Goal: Information Seeking & Learning: Learn about a topic

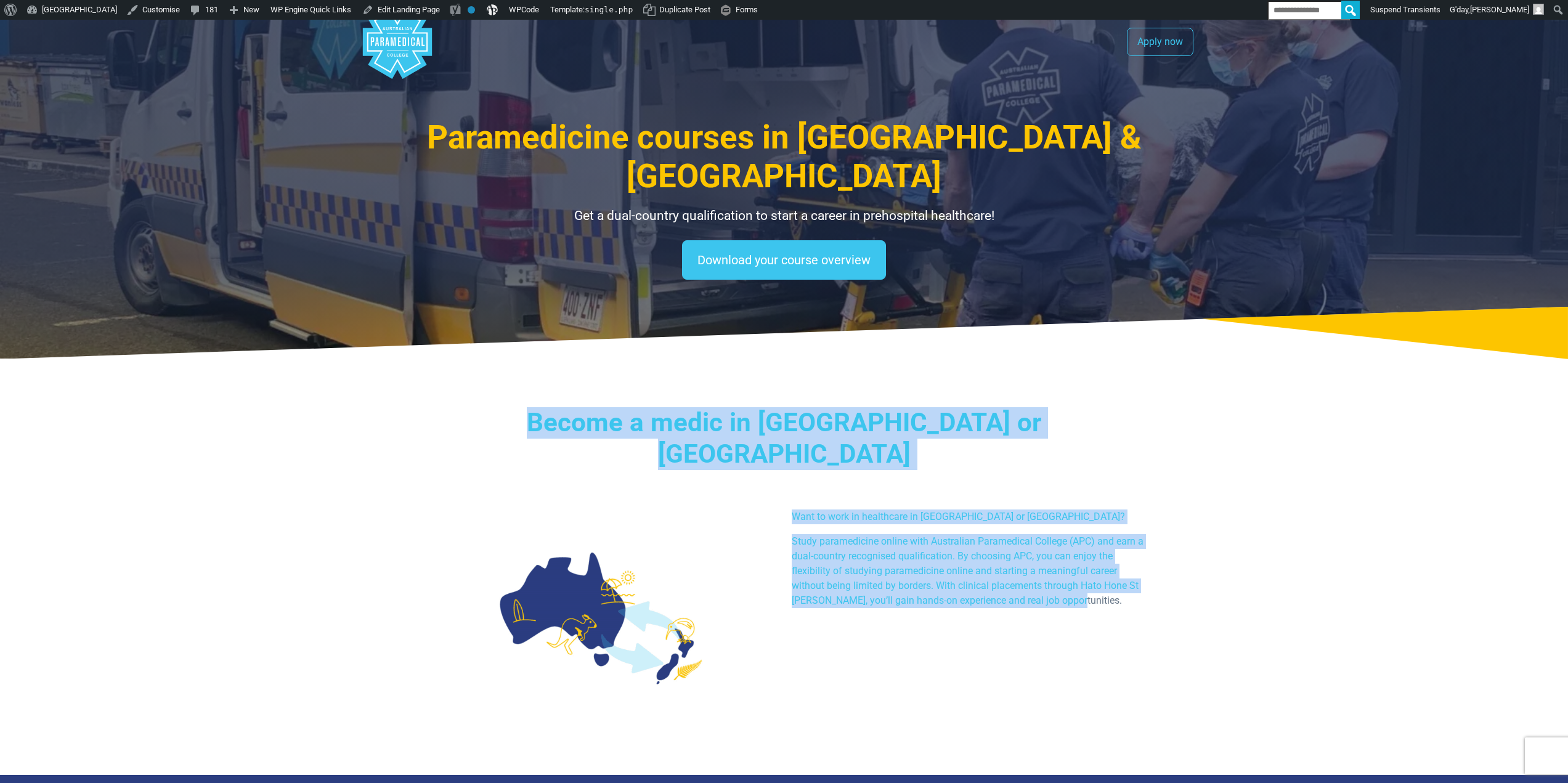
click at [1181, 528] on div "Become a medic in Australia or NZ Want to work in healthcare in Australia or Ne…" at bounding box center [785, 571] width 863 height 406
click at [1040, 534] on p "Study paramedicine online with Australian Paramedical College (APC) and earn a …" at bounding box center [969, 571] width 353 height 74
drag, startPoint x: 1133, startPoint y: 547, endPoint x: 457, endPoint y: 329, distance: 710.3
click at [457, 368] on div "Become a medic in Australia or NZ Want to work in healthcare in Australia or Ne…" at bounding box center [785, 571] width 863 height 406
click at [957, 534] on p "Study paramedicine online with Australian Paramedical College (APC) and earn a …" at bounding box center [969, 571] width 353 height 74
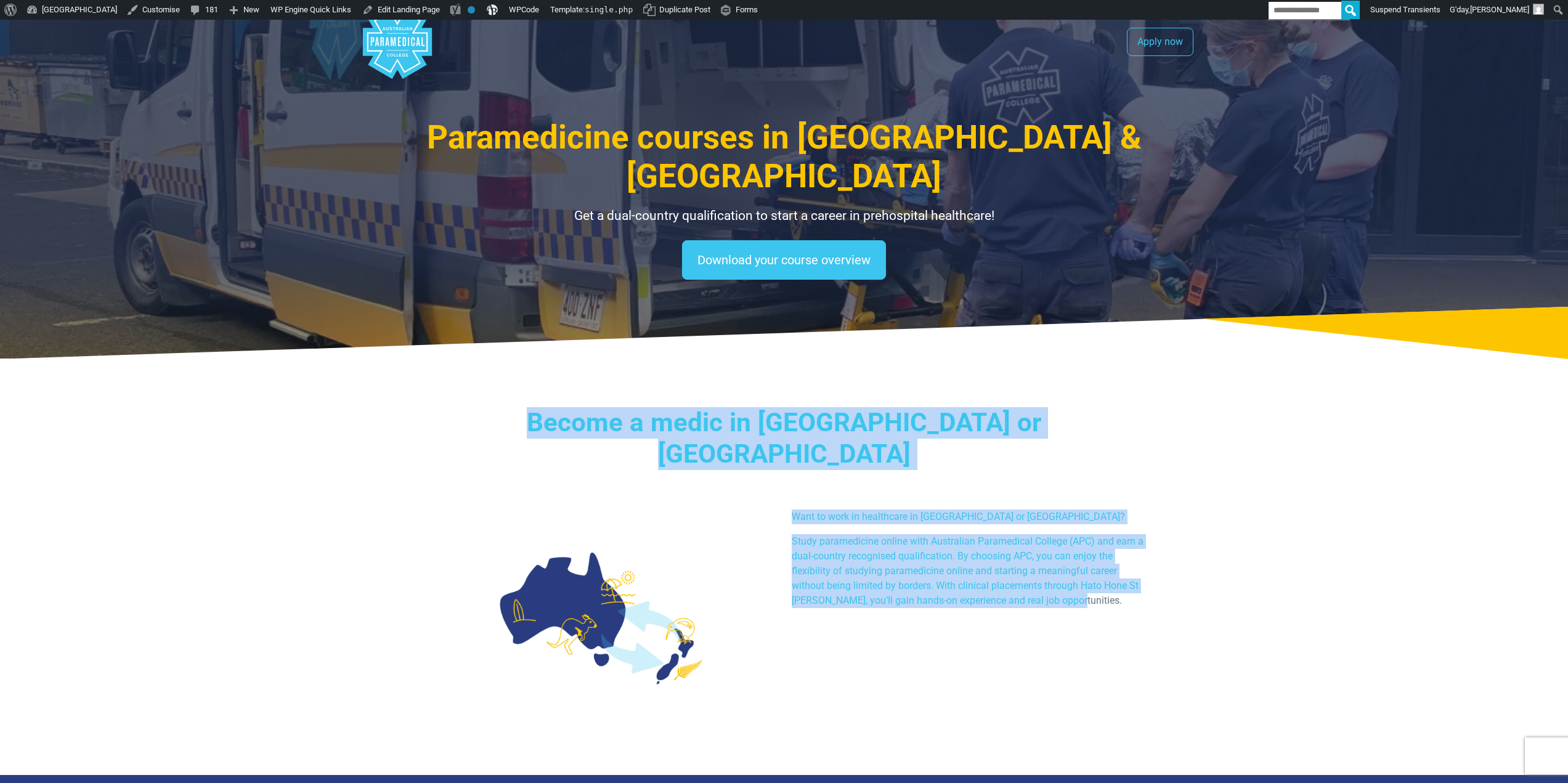
drag, startPoint x: 664, startPoint y: 381, endPoint x: 1197, endPoint y: 554, distance: 560.4
click at [990, 509] on div "Want to work in healthcare in Australia or New Zealand? Study paramedicine onli…" at bounding box center [968, 563] width 368 height 108
drag, startPoint x: 1174, startPoint y: 561, endPoint x: 517, endPoint y: 346, distance: 691.3
click at [517, 368] on div "Become a medic in Australia or NZ Want to work in healthcare in Australia or Ne…" at bounding box center [785, 571] width 863 height 406
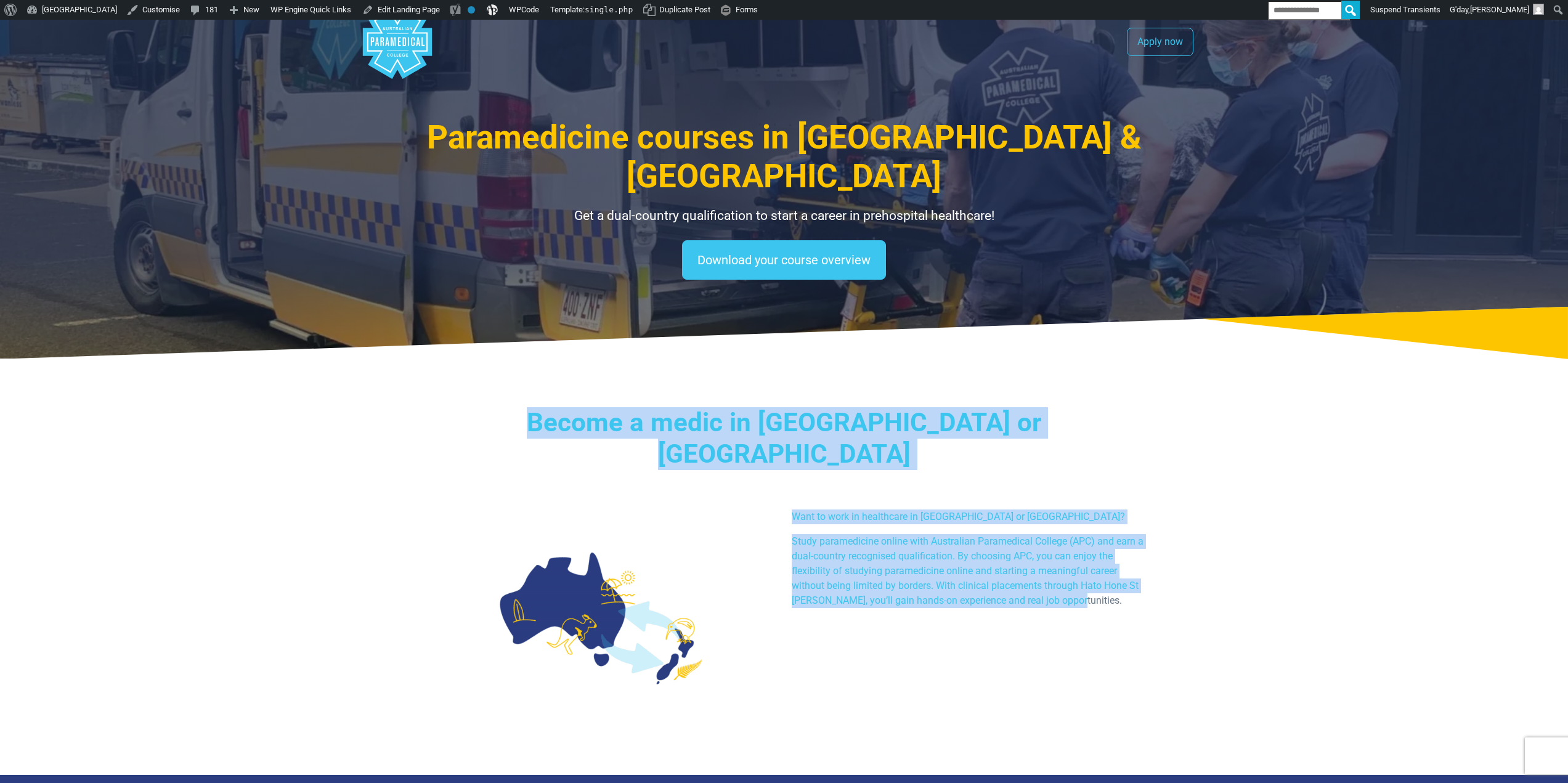
click at [1182, 576] on div "Become a medic in Australia or NZ Want to work in healthcare in Australia or Ne…" at bounding box center [785, 571] width 863 height 406
drag, startPoint x: 573, startPoint y: 357, endPoint x: 1287, endPoint y: 599, distance: 753.9
click at [1287, 599] on section "Become a medic in Australia or NZ Want to work in healthcare in Australia or Ne…" at bounding box center [784, 571] width 1568 height 406
click at [1025, 534] on p "Study paramedicine online with Australian Paramedical College (APC) and earn a …" at bounding box center [969, 571] width 353 height 74
drag, startPoint x: 1137, startPoint y: 549, endPoint x: 541, endPoint y: 374, distance: 621.2
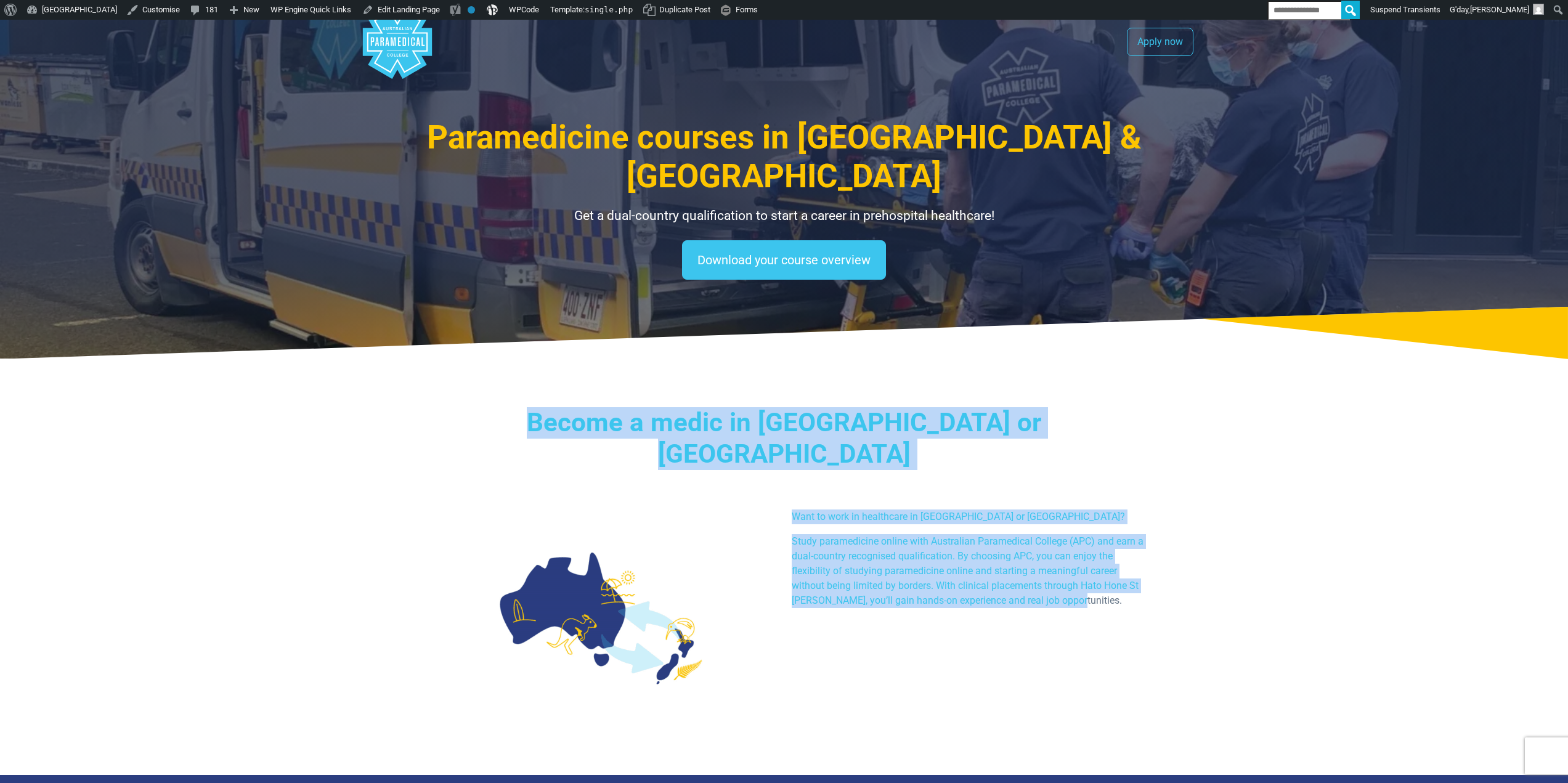
click at [541, 374] on div "Become a medic in Australia or NZ Want to work in healthcare in Australia or Ne…" at bounding box center [785, 571] width 863 height 406
click at [1072, 534] on p "Study paramedicine online with Australian Paramedical College (APC) and earn a …" at bounding box center [969, 571] width 353 height 74
drag, startPoint x: 615, startPoint y: 378, endPoint x: 1073, endPoint y: 525, distance: 481.0
click at [1252, 643] on section "Become a medic in Australia or NZ Want to work in healthcare in Australia or Ne…" at bounding box center [784, 571] width 1568 height 406
click at [1058, 534] on p "Study paramedicine online with Australian Paramedical College (APC) and earn a …" at bounding box center [969, 571] width 353 height 74
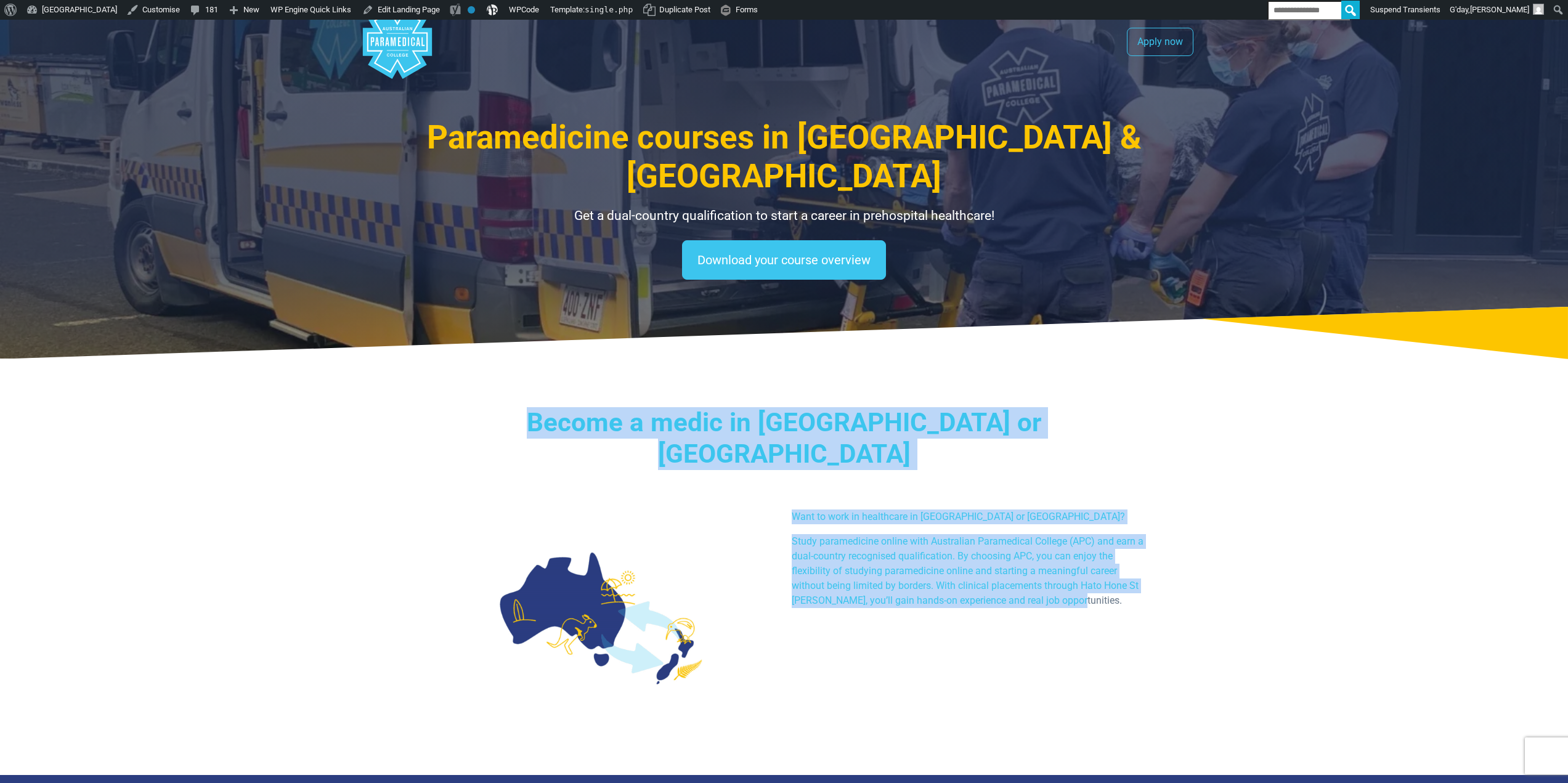
drag, startPoint x: 1078, startPoint y: 544, endPoint x: 490, endPoint y: 345, distance: 620.8
click at [490, 368] on div "Become a medic in Australia or NZ Want to work in healthcare in Australia or Ne…" at bounding box center [785, 571] width 863 height 406
click at [1088, 550] on div "Want to work in healthcare in Australia or New Zealand? Study paramedicine onli…" at bounding box center [785, 622] width 736 height 226
drag, startPoint x: 612, startPoint y: 365, endPoint x: 1239, endPoint y: 634, distance: 682.3
click at [1242, 636] on section "Become a medic in Australia or NZ Want to work in healthcare in Australia or Ne…" at bounding box center [784, 571] width 1568 height 406
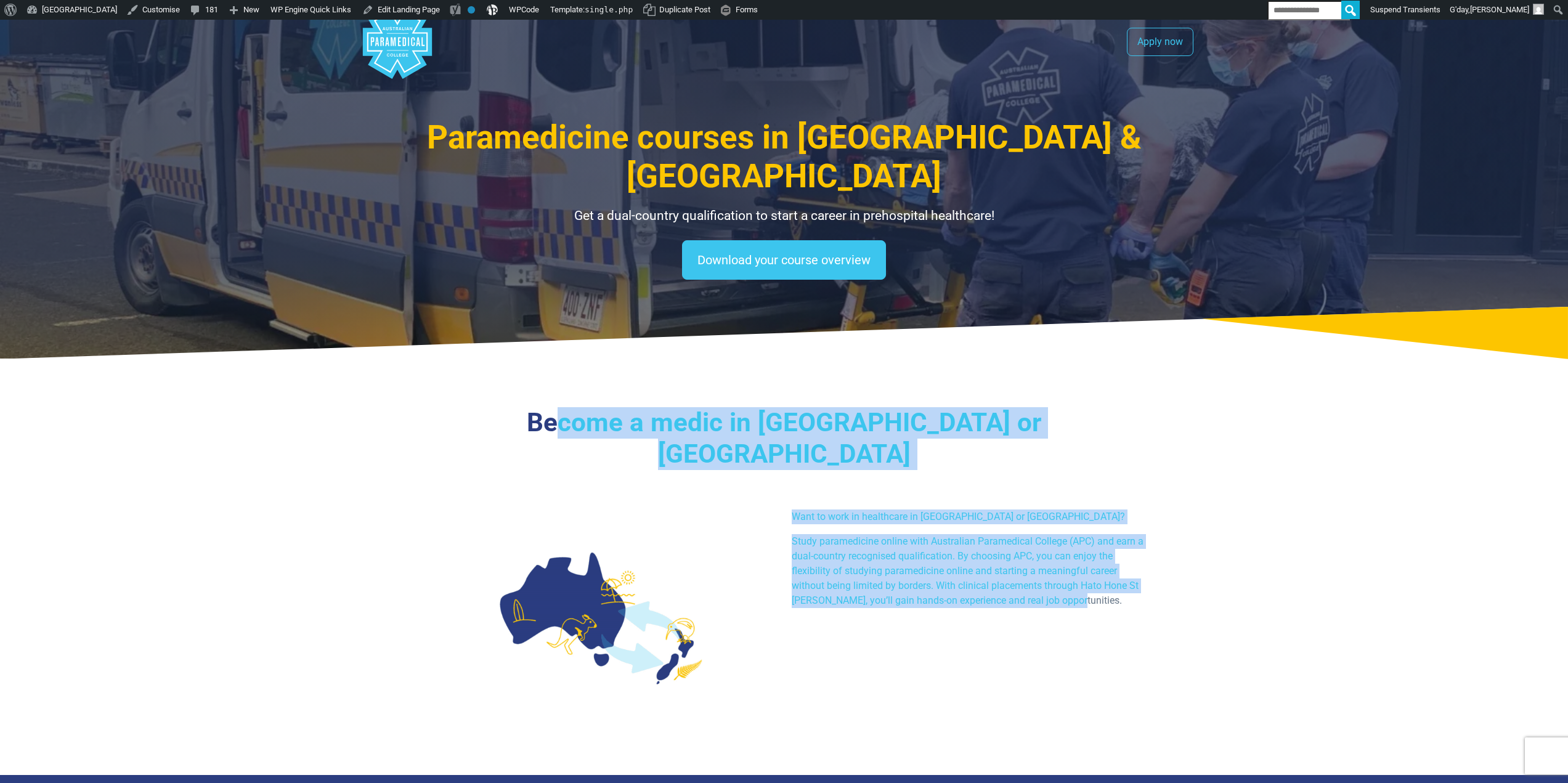
click at [1096, 546] on div "Want to work in healthcare in Australia or New Zealand? Study paramedicine onli…" at bounding box center [968, 563] width 368 height 108
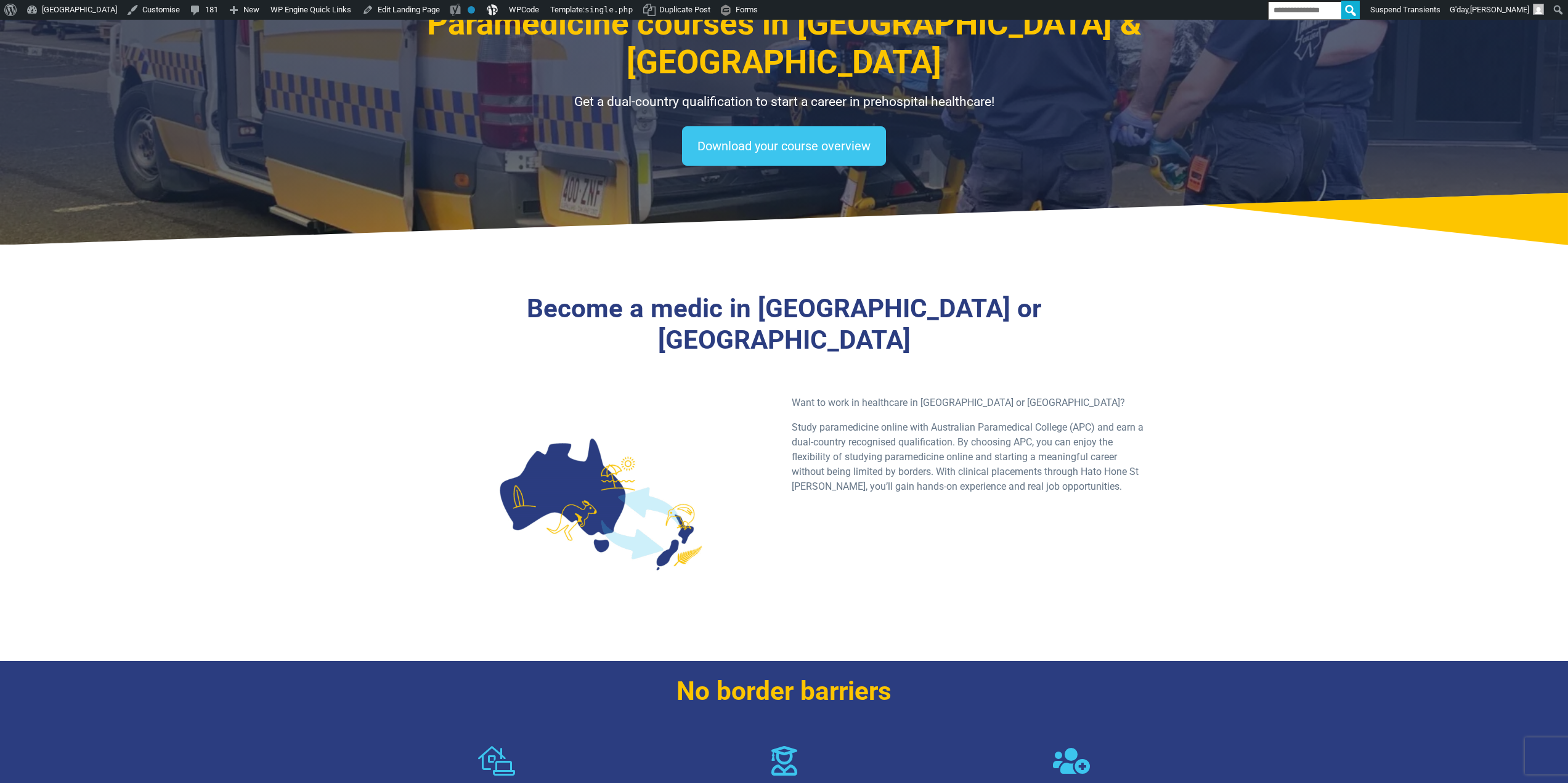
scroll to position [123, 0]
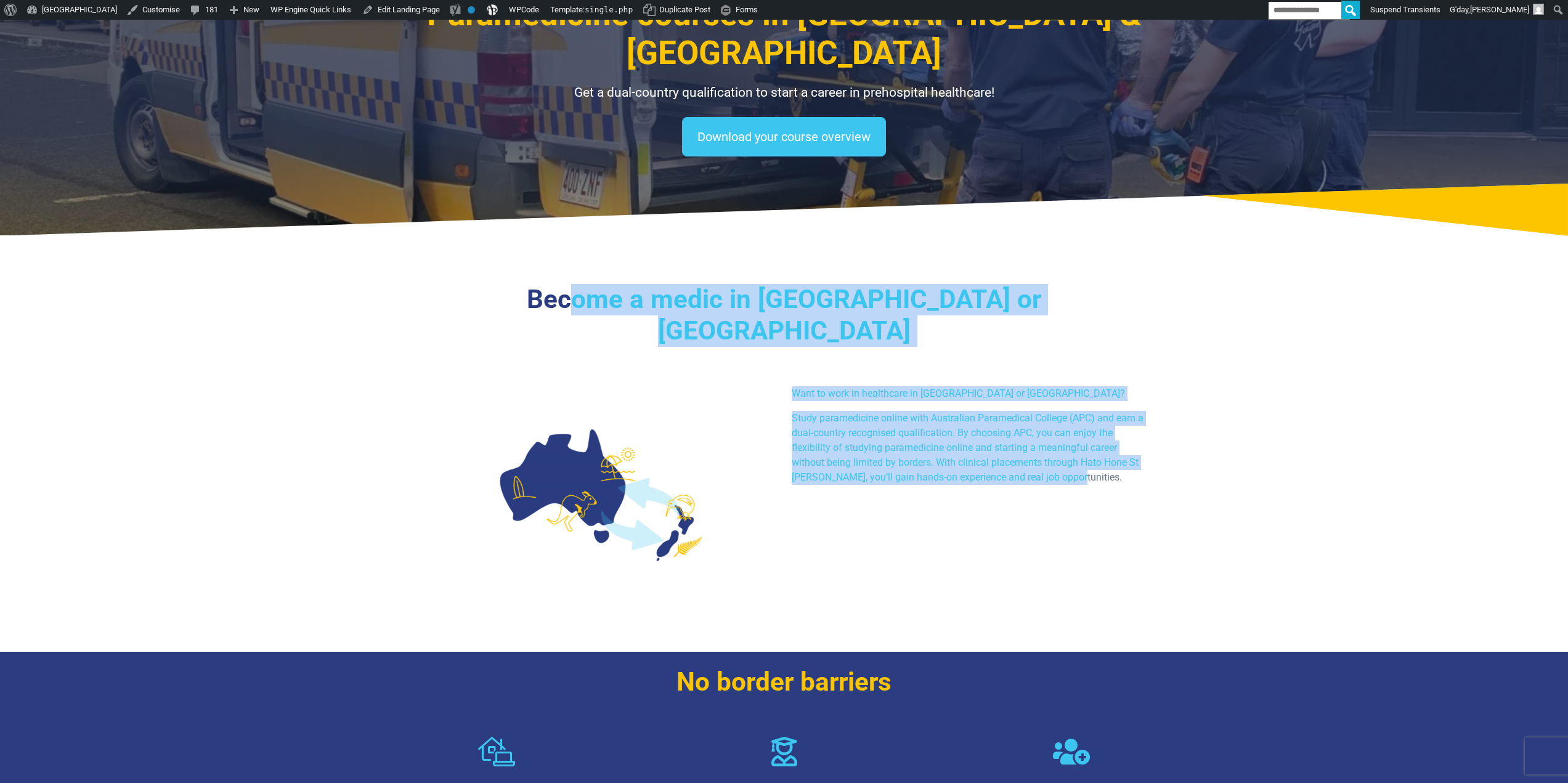
drag, startPoint x: 620, startPoint y: 247, endPoint x: 1130, endPoint y: 407, distance: 534.5
click at [1130, 407] on div "Become a medic in Australia or NZ Want to work in healthcare in Australia or Ne…" at bounding box center [785, 448] width 863 height 406
click at [1129, 411] on p "Study paramedicine online with Australian Paramedical College (APC) and earn a …" at bounding box center [969, 448] width 353 height 74
drag, startPoint x: 1126, startPoint y: 413, endPoint x: 610, endPoint y: 218, distance: 551.6
click at [610, 245] on div "Become a medic in Australia or NZ Want to work in healthcare in Australia or Ne…" at bounding box center [785, 448] width 863 height 406
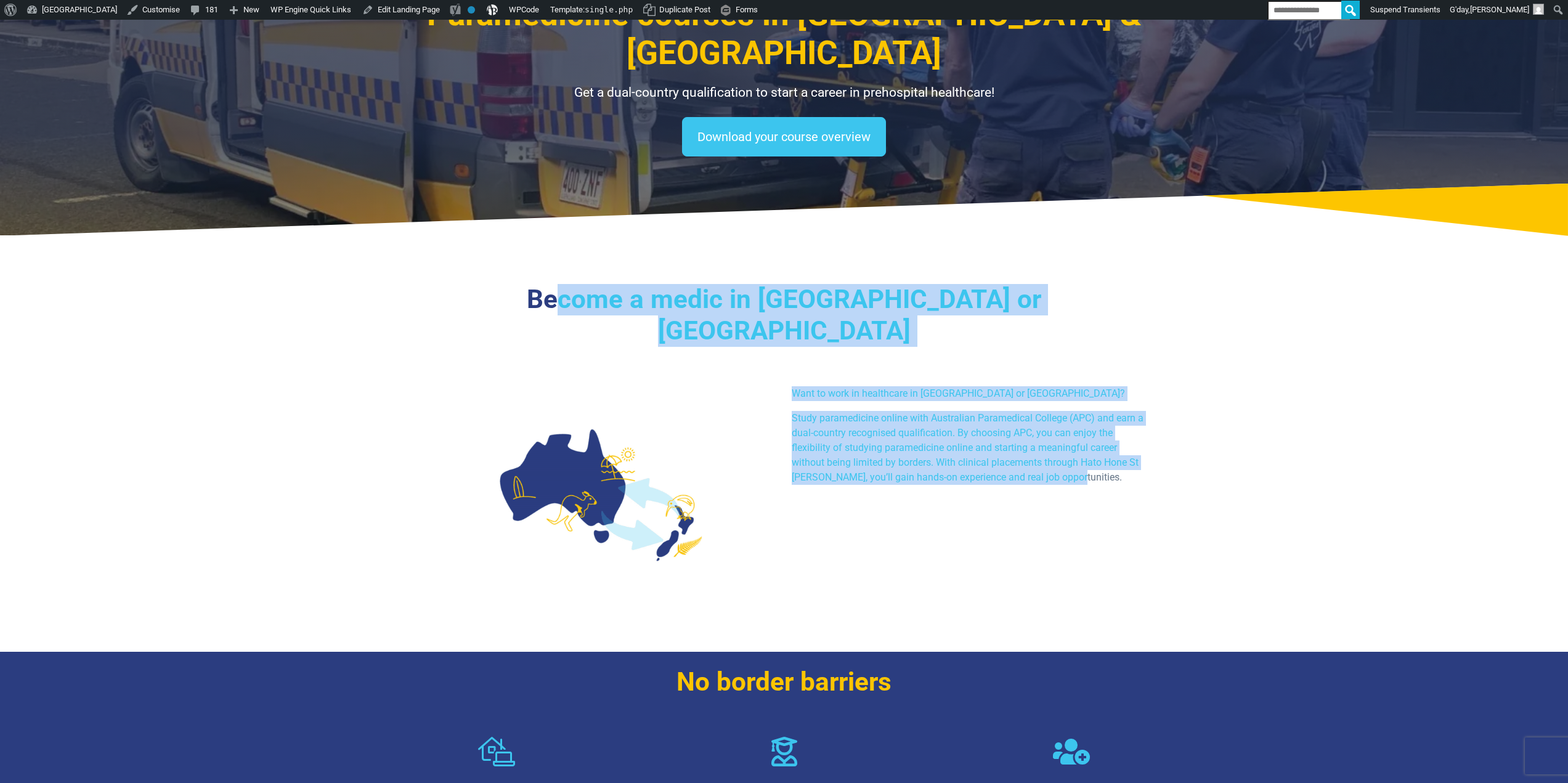
click at [1051, 295] on div "Become a medic in Australia or NZ Want to work in healthcare in Australia or Ne…" at bounding box center [785, 448] width 863 height 406
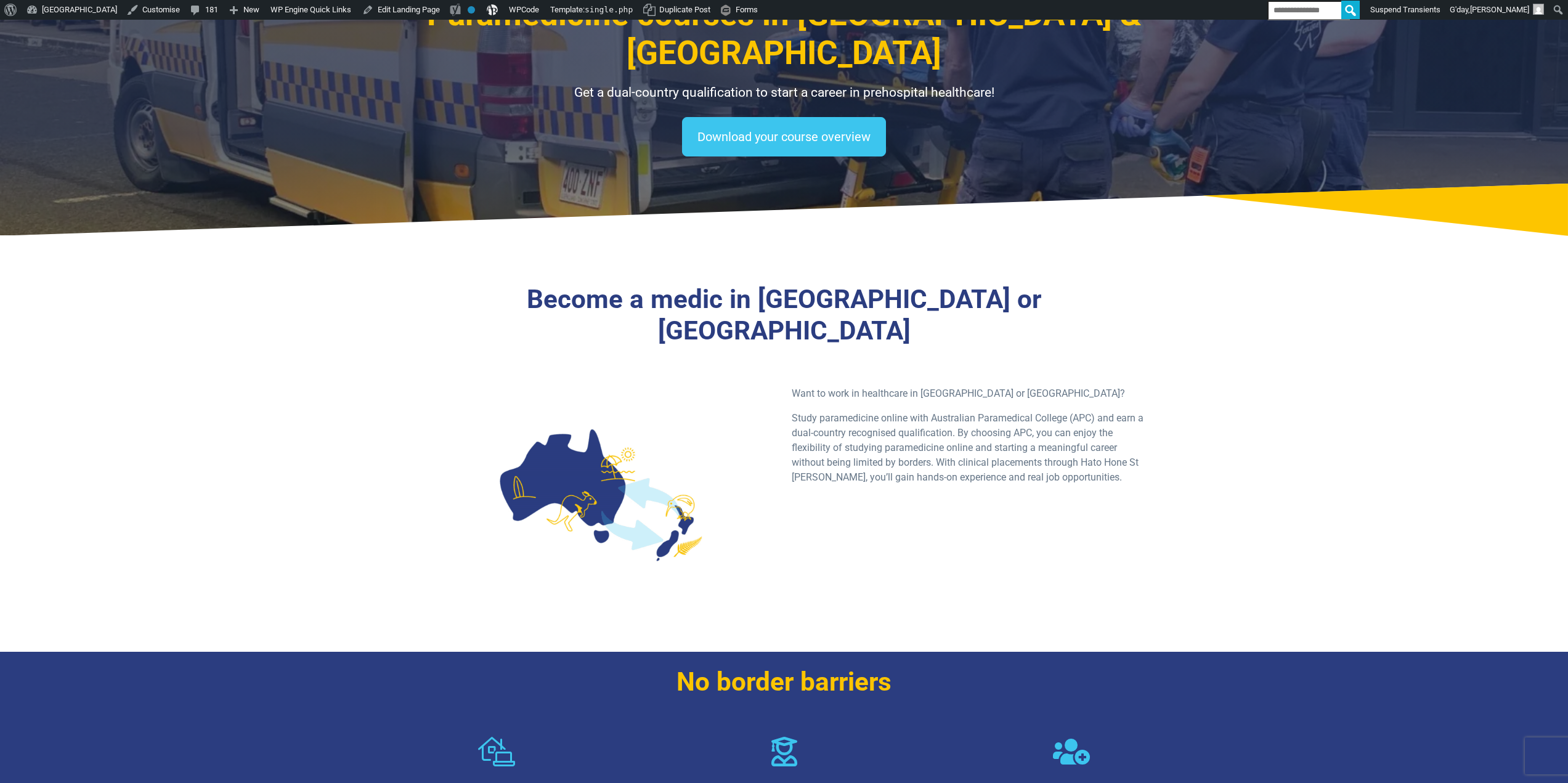
click at [604, 245] on div "Become a medic in Australia or NZ Want to work in healthcare in Australia or Ne…" at bounding box center [785, 448] width 863 height 406
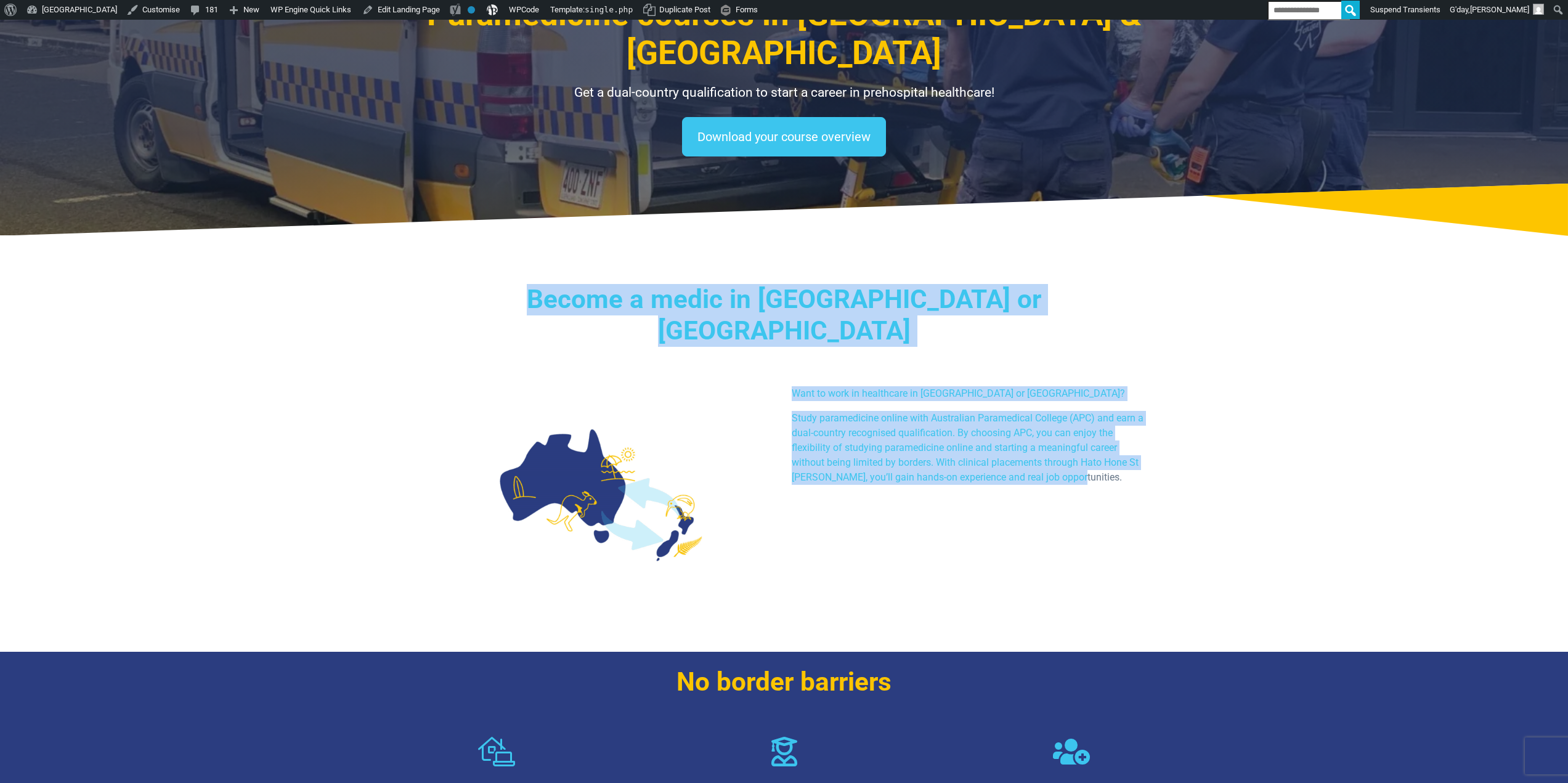
drag, startPoint x: 585, startPoint y: 226, endPoint x: 1057, endPoint y: 406, distance: 505.2
click at [1138, 483] on div "Become a medic in Australia or NZ Want to work in healthcare in Australia or Ne…" at bounding box center [785, 448] width 863 height 406
click at [1056, 411] on p "Study paramedicine online with Australian Paramedical College (APC) and earn a …" at bounding box center [969, 448] width 353 height 74
drag, startPoint x: 1117, startPoint y: 424, endPoint x: 530, endPoint y: 211, distance: 624.5
click at [530, 245] on div "Become a medic in Australia or NZ Want to work in healthcare in Australia or Ne…" at bounding box center [785, 448] width 863 height 406
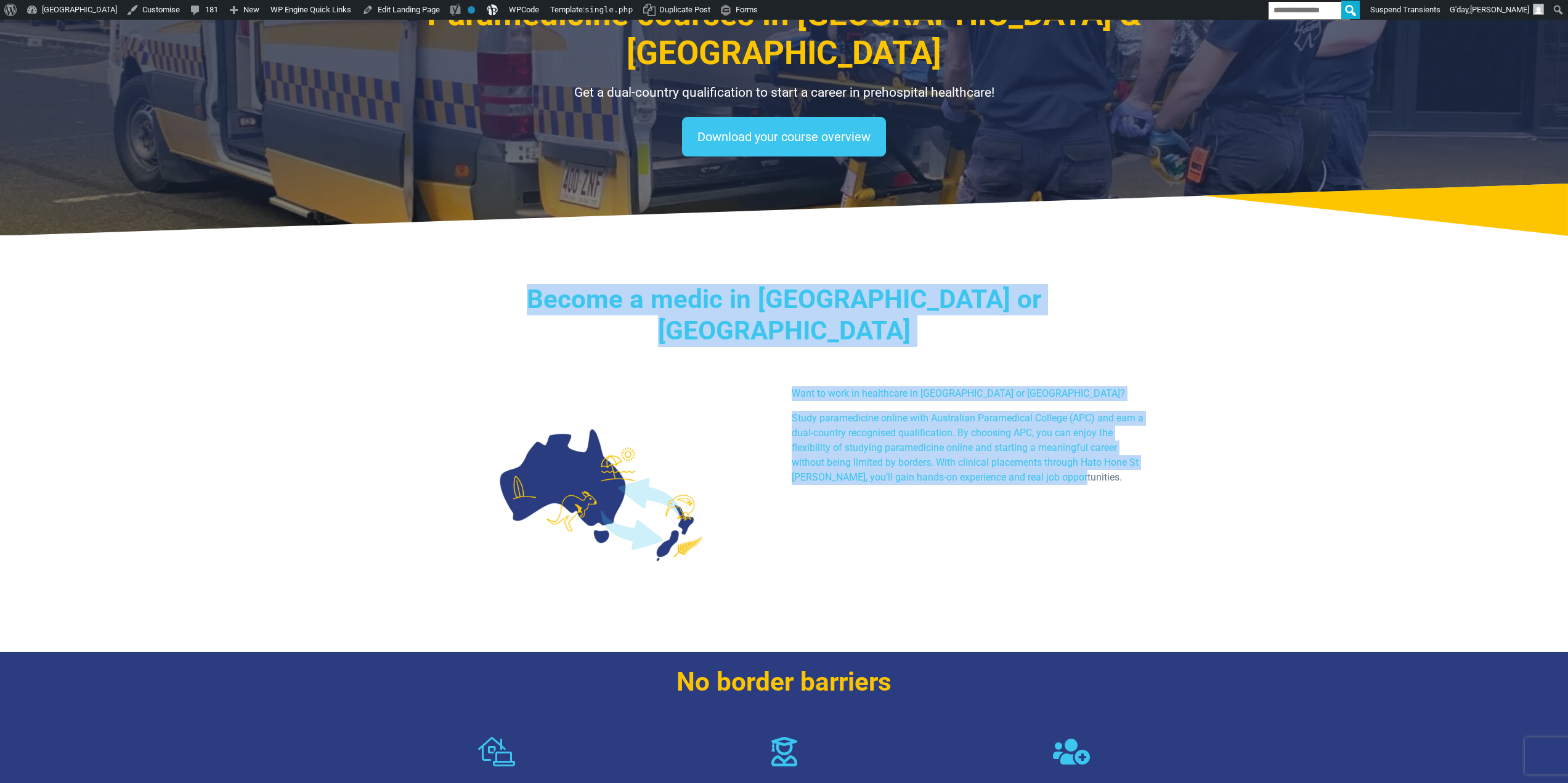
click at [632, 284] on h3 "Become a medic in [GEOGRAPHIC_DATA] or [GEOGRAPHIC_DATA]" at bounding box center [784, 315] width 721 height 62
drag, startPoint x: 582, startPoint y: 231, endPoint x: 1217, endPoint y: 462, distance: 675.7
click at [1217, 462] on section "Become a medic in Australia or NZ Want to work in healthcare in Australia or Ne…" at bounding box center [784, 448] width 1568 height 406
click at [1077, 411] on p "Study paramedicine online with Australian Paramedical College (APC) and earn a …" at bounding box center [969, 448] width 353 height 74
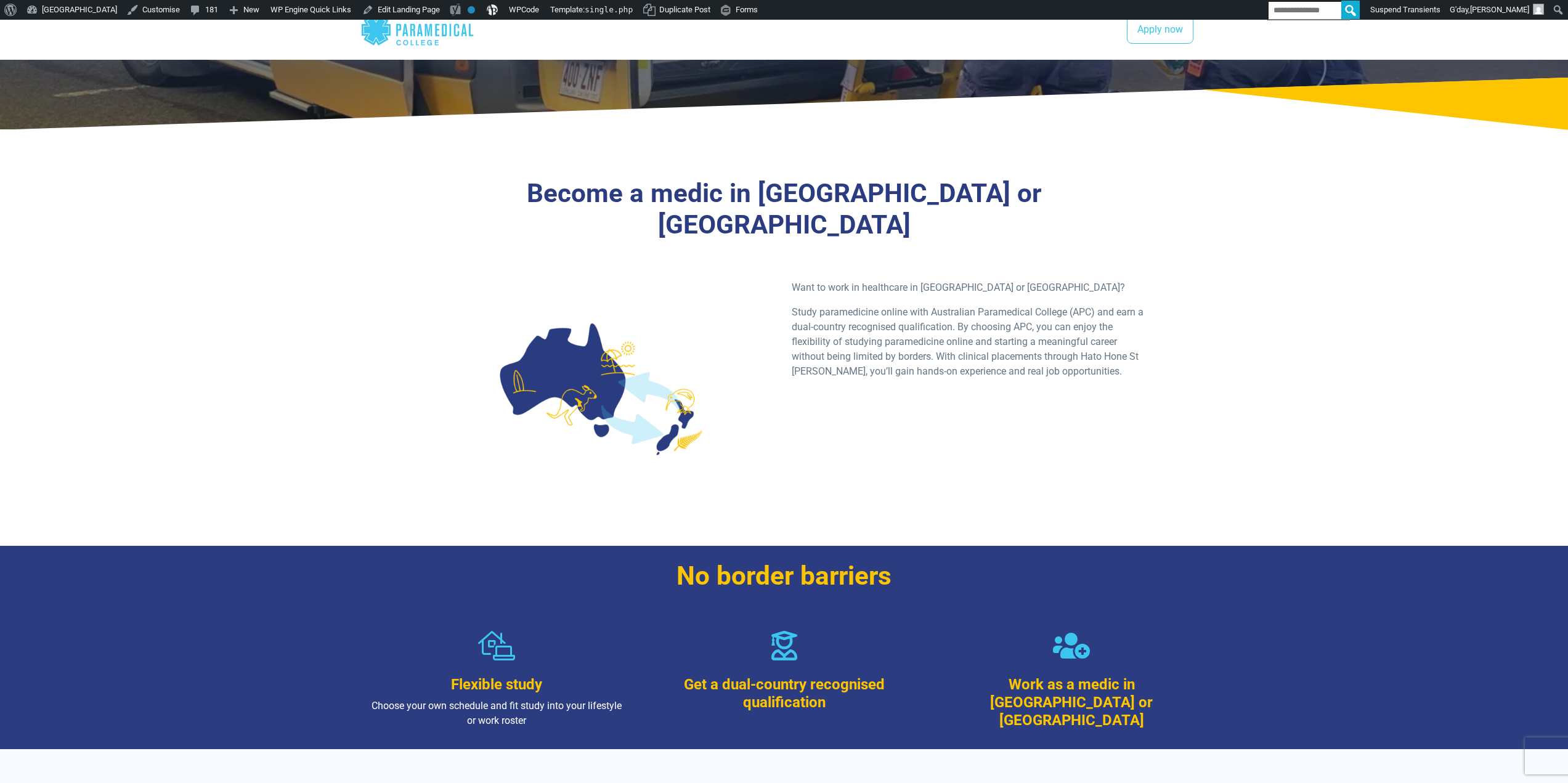
scroll to position [493, 0]
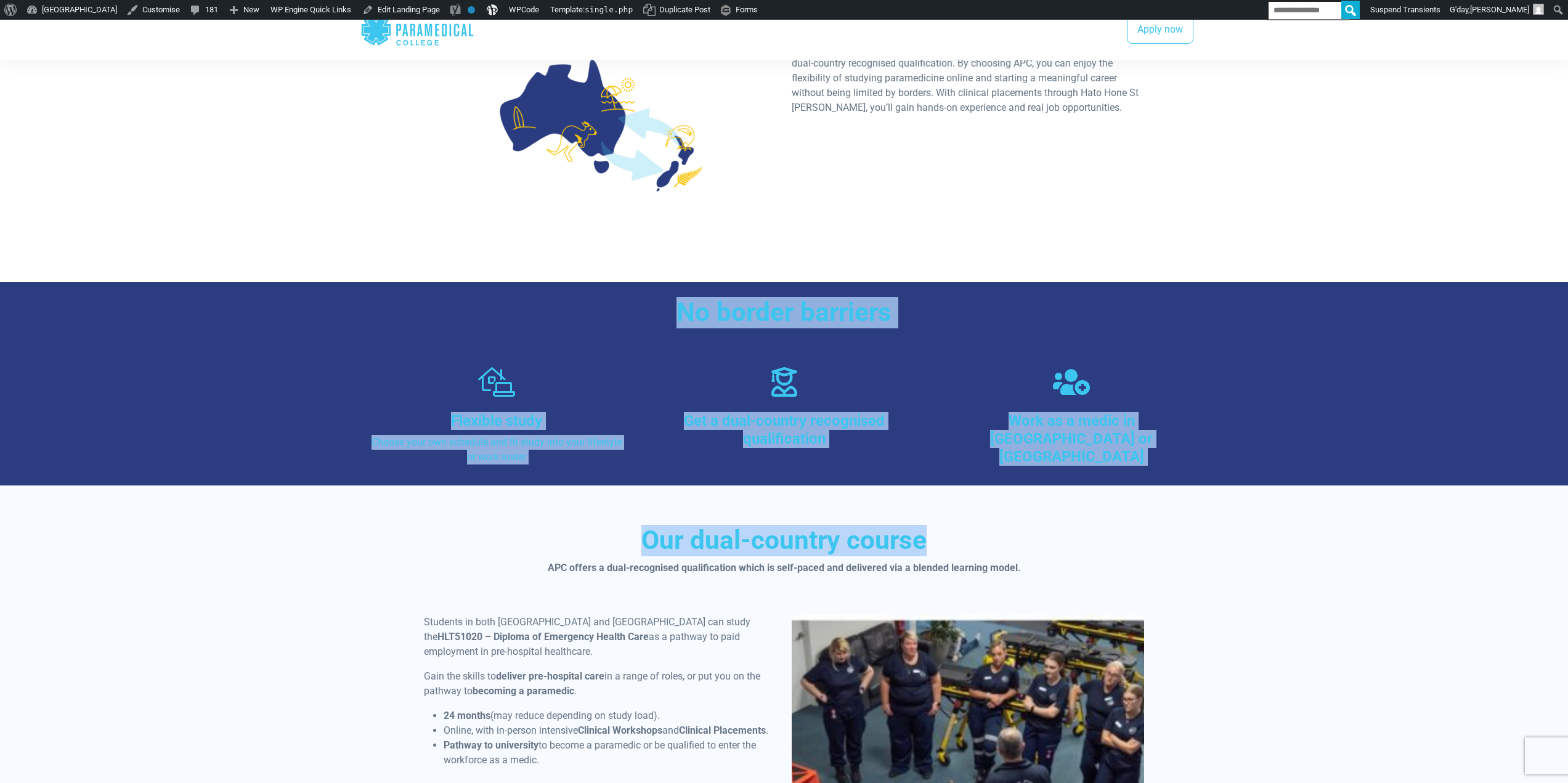
drag, startPoint x: 517, startPoint y: 234, endPoint x: 1059, endPoint y: 385, distance: 562.6
click at [1027, 373] on div "Work as a medic in [GEOGRAPHIC_DATA] or [GEOGRAPHIC_DATA]" at bounding box center [1072, 418] width 288 height 103
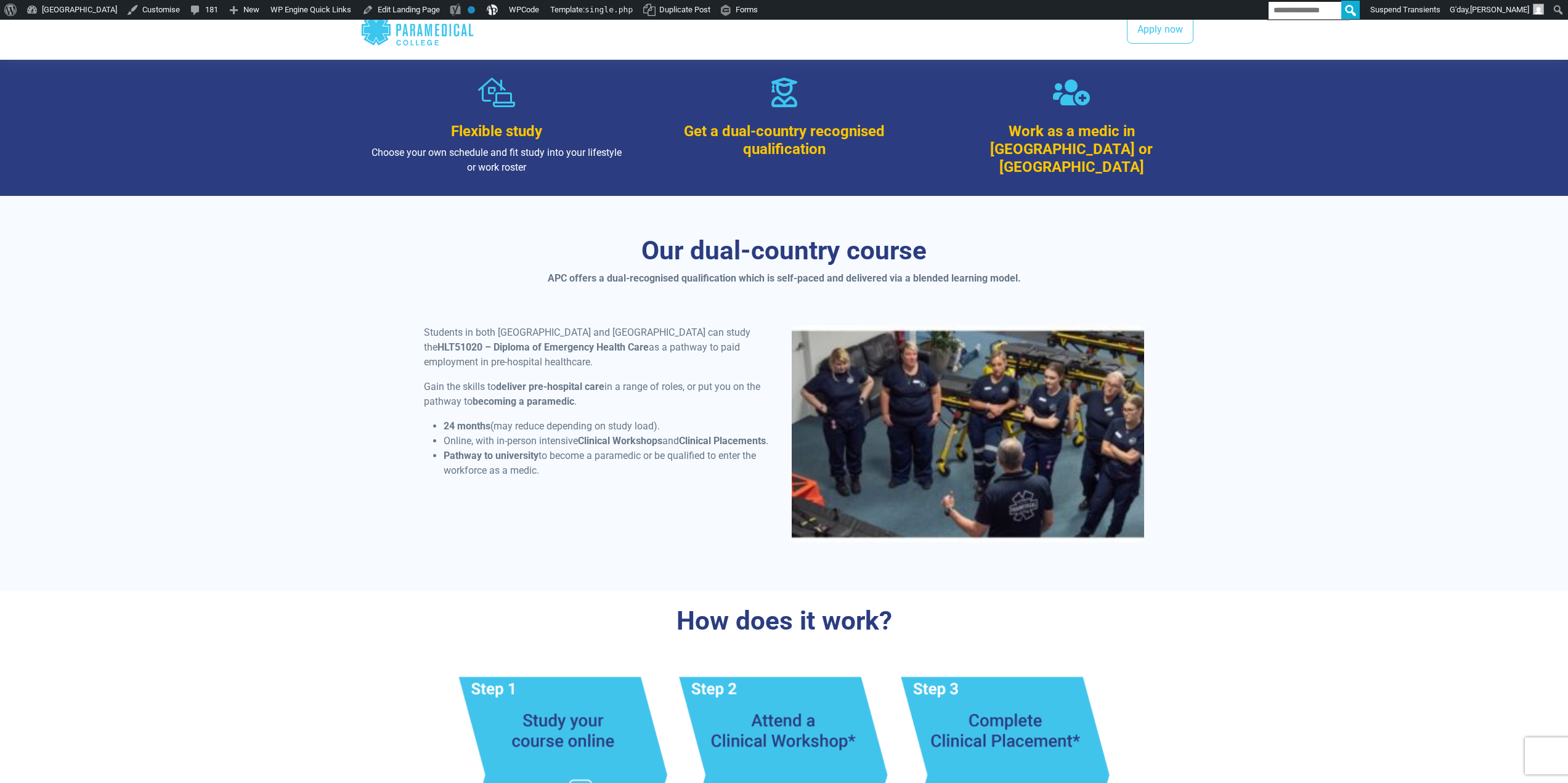
scroll to position [801, 0]
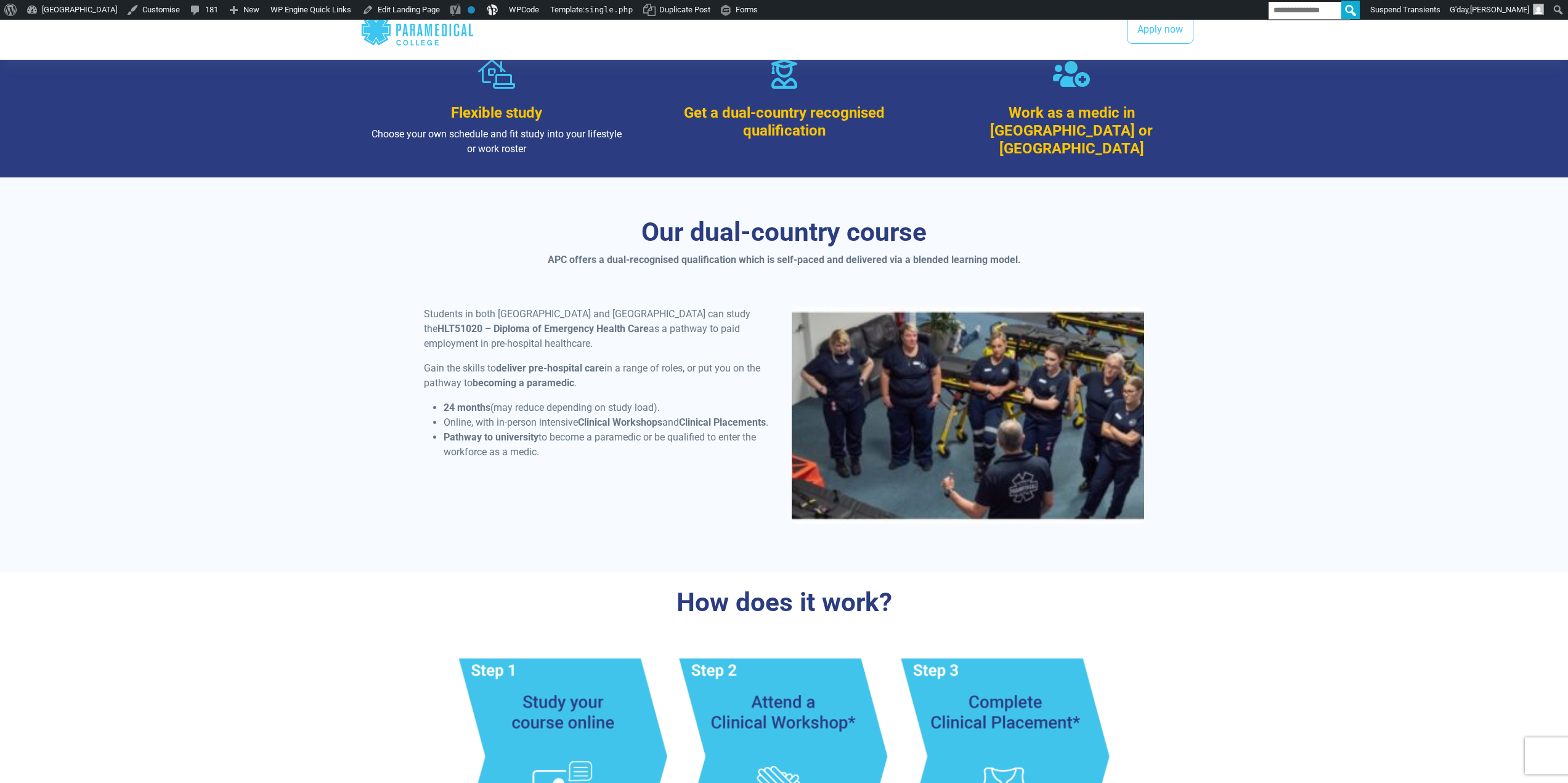
drag, startPoint x: 414, startPoint y: 231, endPoint x: 661, endPoint y: 414, distance: 307.4
click at [661, 414] on div "Our dual-country course APC offers a dual-recognised qualification which is sel…" at bounding box center [785, 375] width 863 height 395
click at [591, 401] on div "Students in both Australia and New Zealand can study the HLT51020 – Diploma of …" at bounding box center [601, 388] width 368 height 162
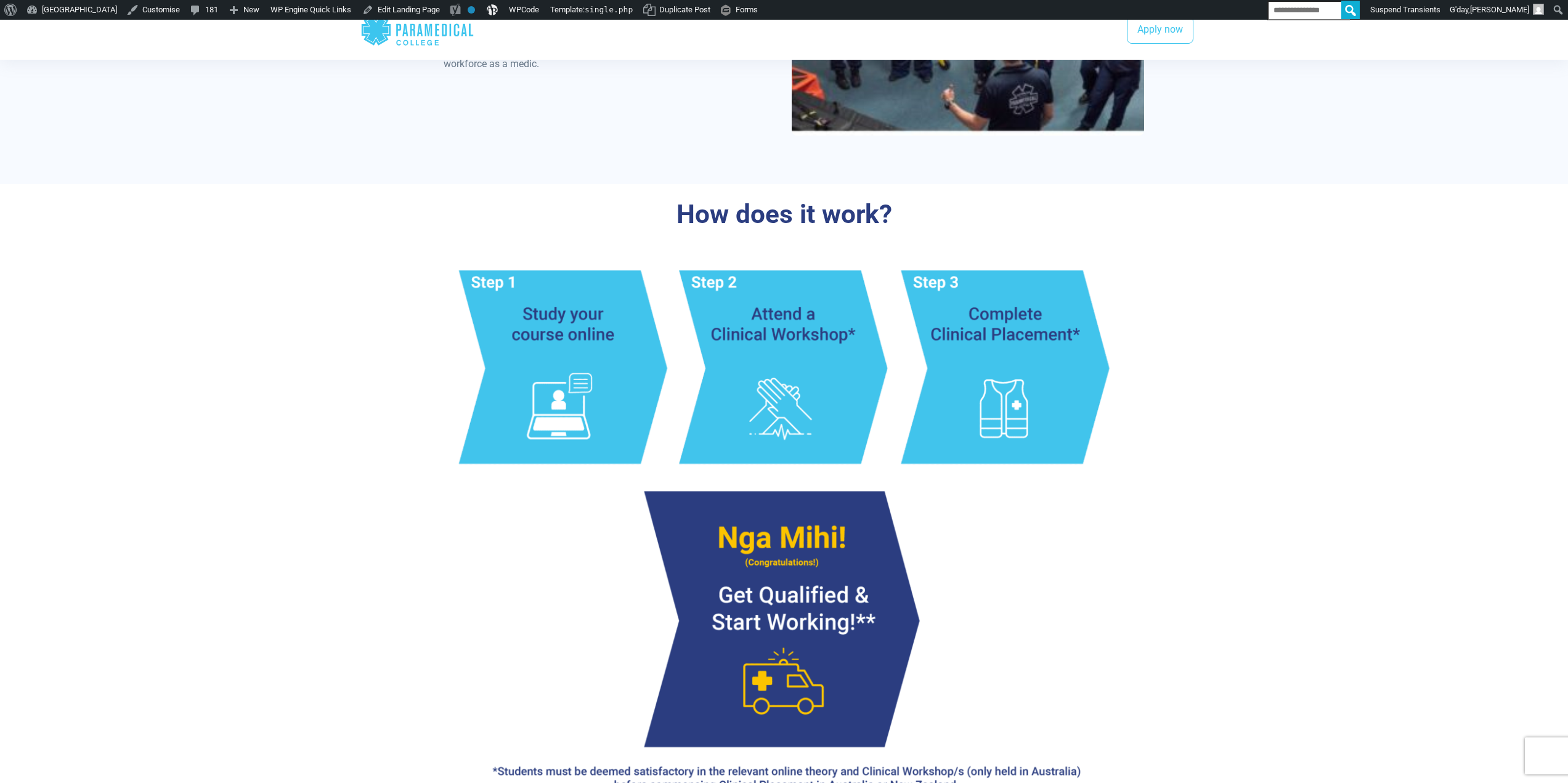
scroll to position [1170, 0]
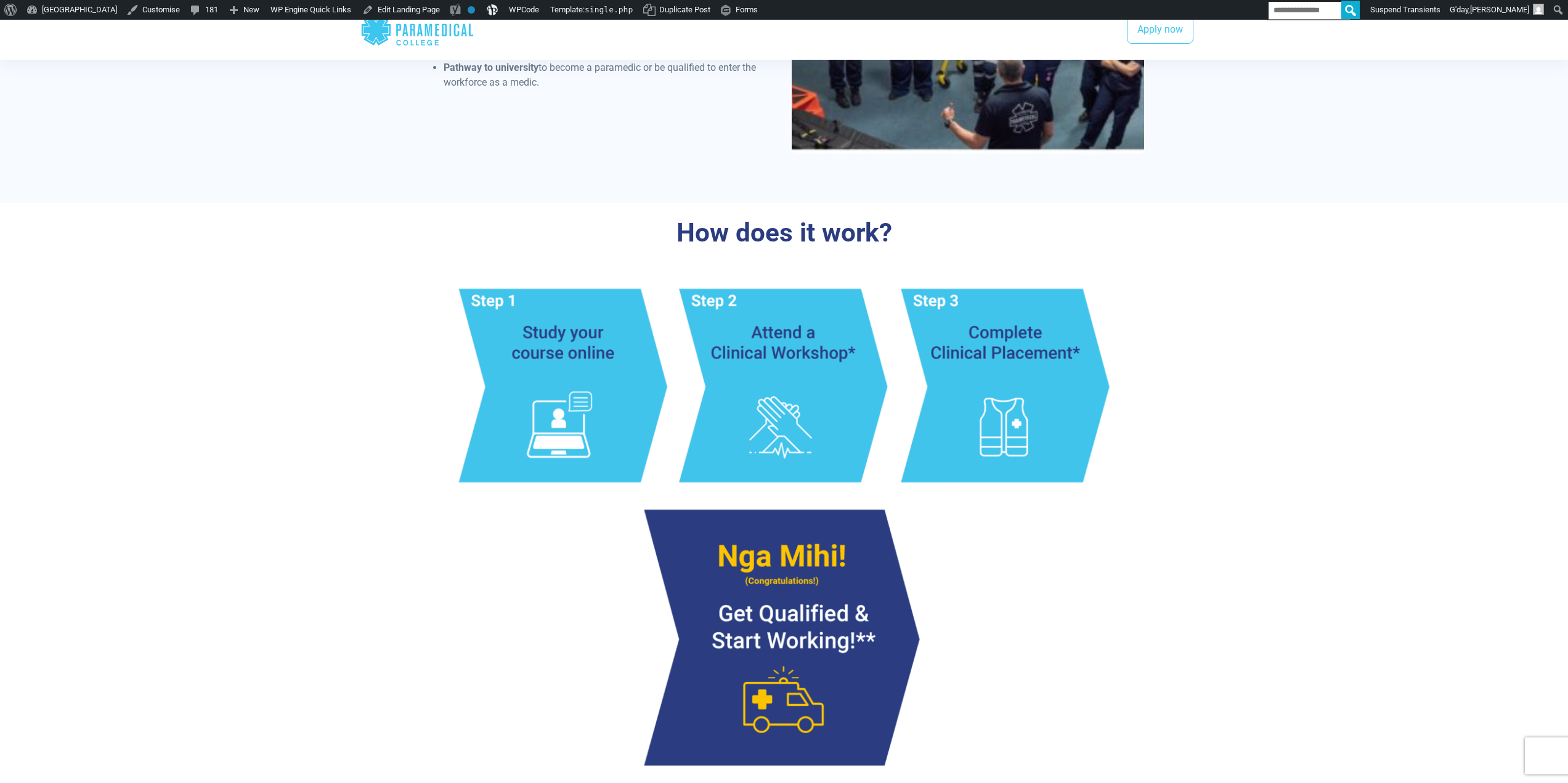
click at [583, 294] on img at bounding box center [784, 550] width 721 height 593
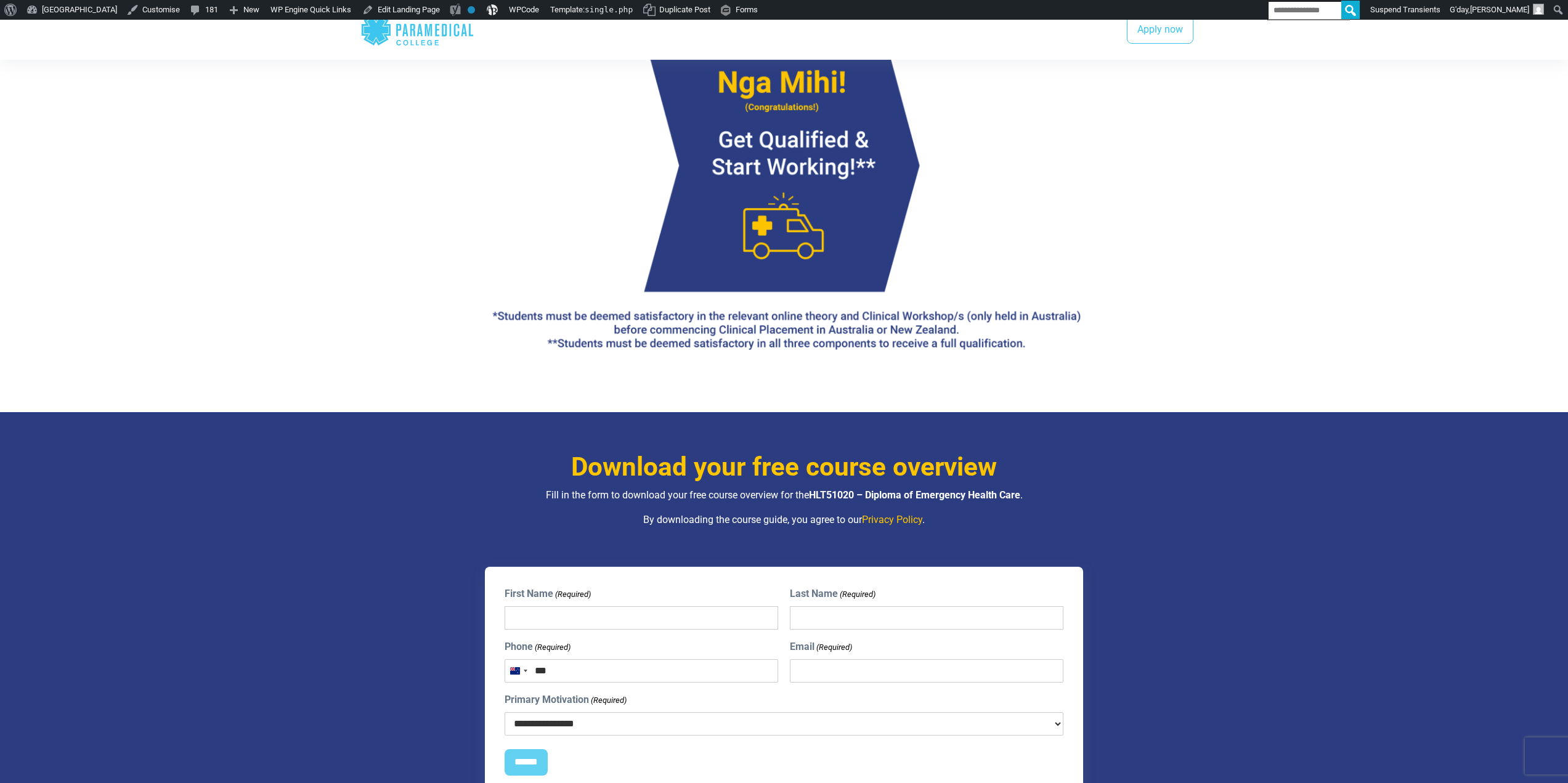
scroll to position [1663, 0]
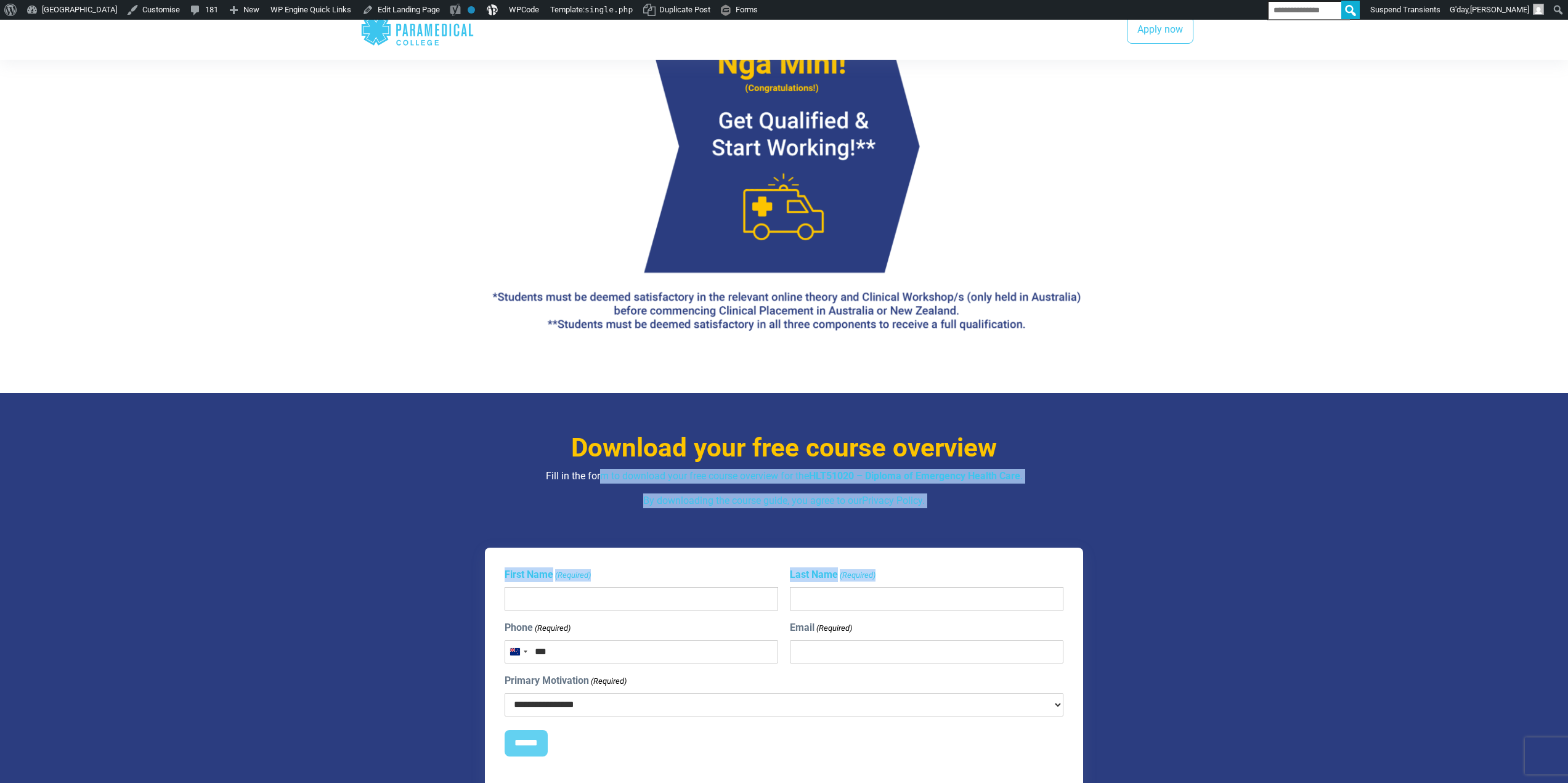
drag, startPoint x: 794, startPoint y: 440, endPoint x: 974, endPoint y: 456, distance: 180.7
click at [972, 460] on div "**********" at bounding box center [785, 611] width 863 height 438
click at [1012, 432] on div "Download your free course overview Fill in the form to download your free cours…" at bounding box center [784, 470] width 721 height 75
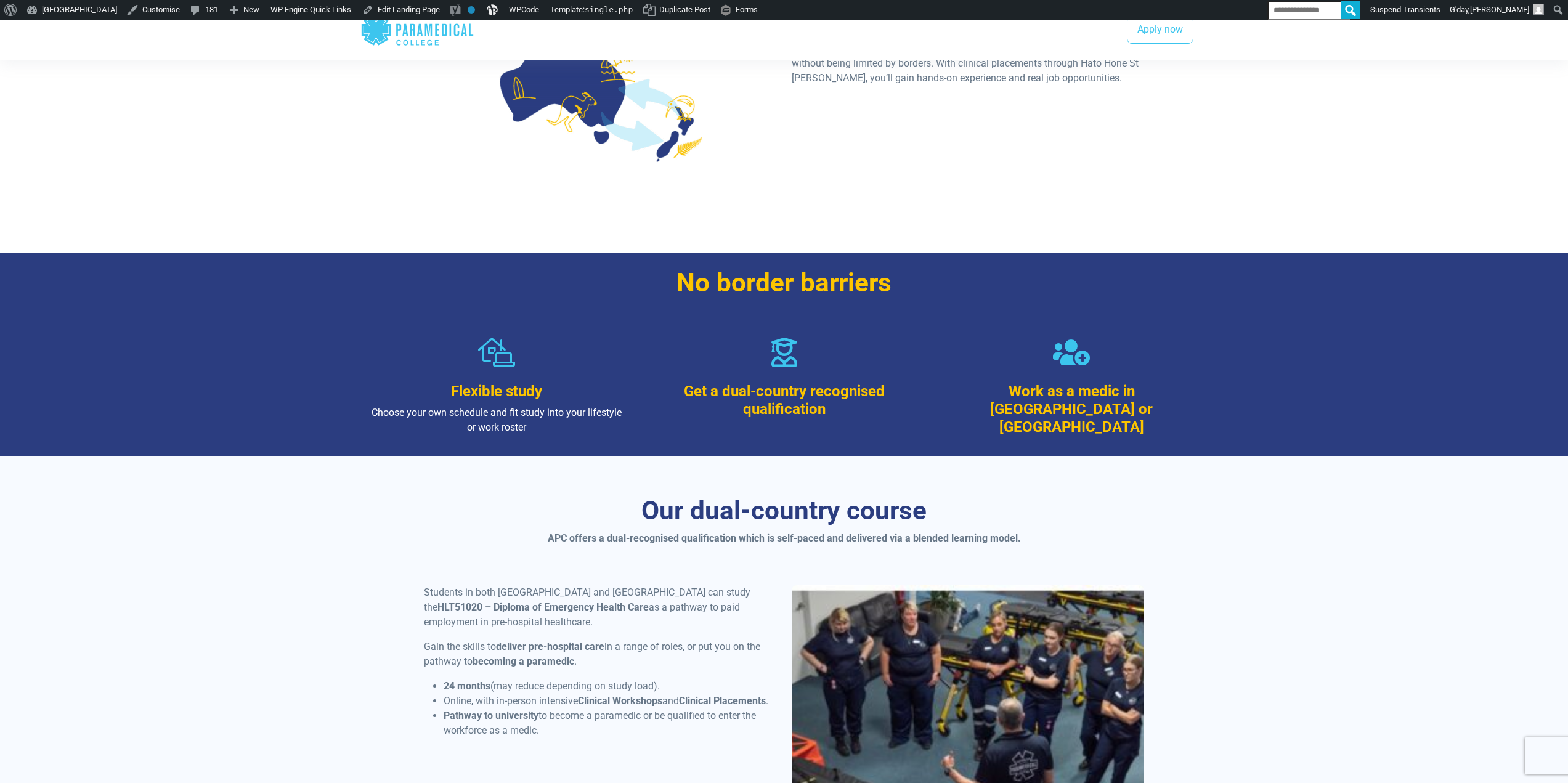
scroll to position [0, 0]
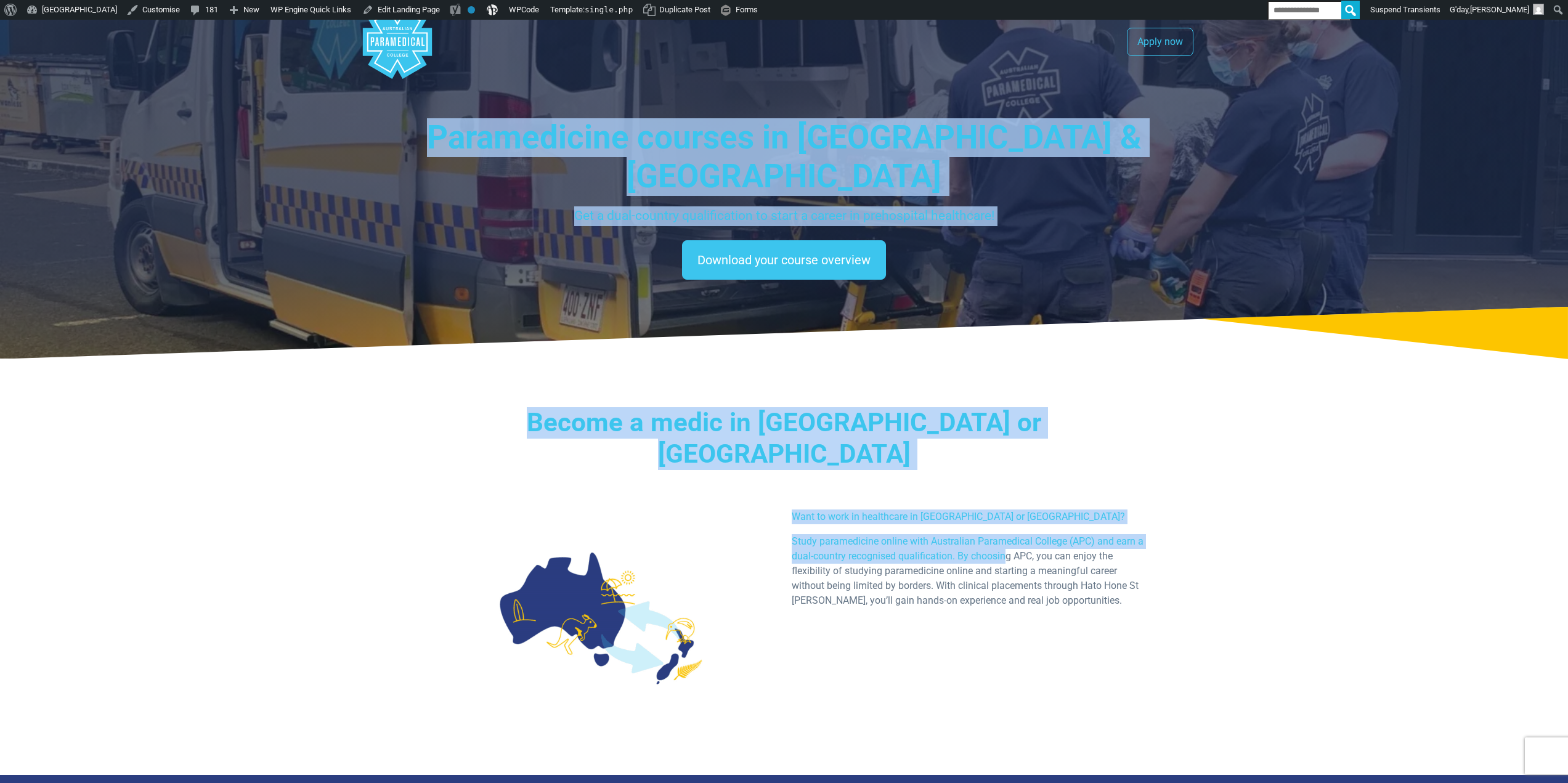
drag, startPoint x: 1007, startPoint y: 491, endPoint x: 467, endPoint y: 81, distance: 678.0
click at [599, 145] on span "Paramedicine courses in [GEOGRAPHIC_DATA] & [GEOGRAPHIC_DATA]" at bounding box center [785, 157] width 715 height 77
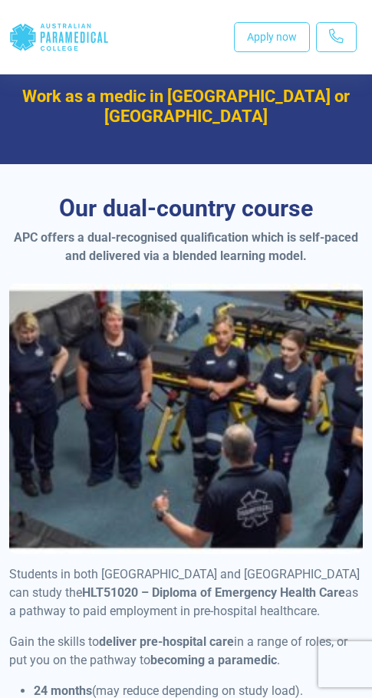
scroll to position [1304, 0]
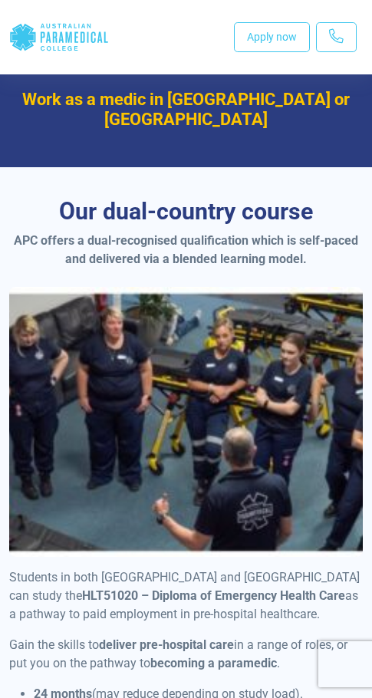
click at [166, 287] on div at bounding box center [186, 422] width 354 height 270
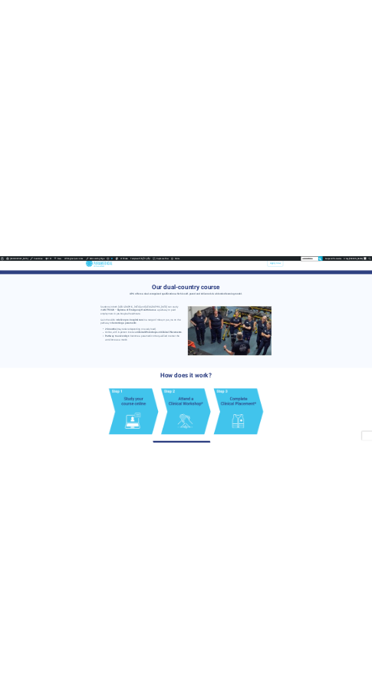
scroll to position [1037, 0]
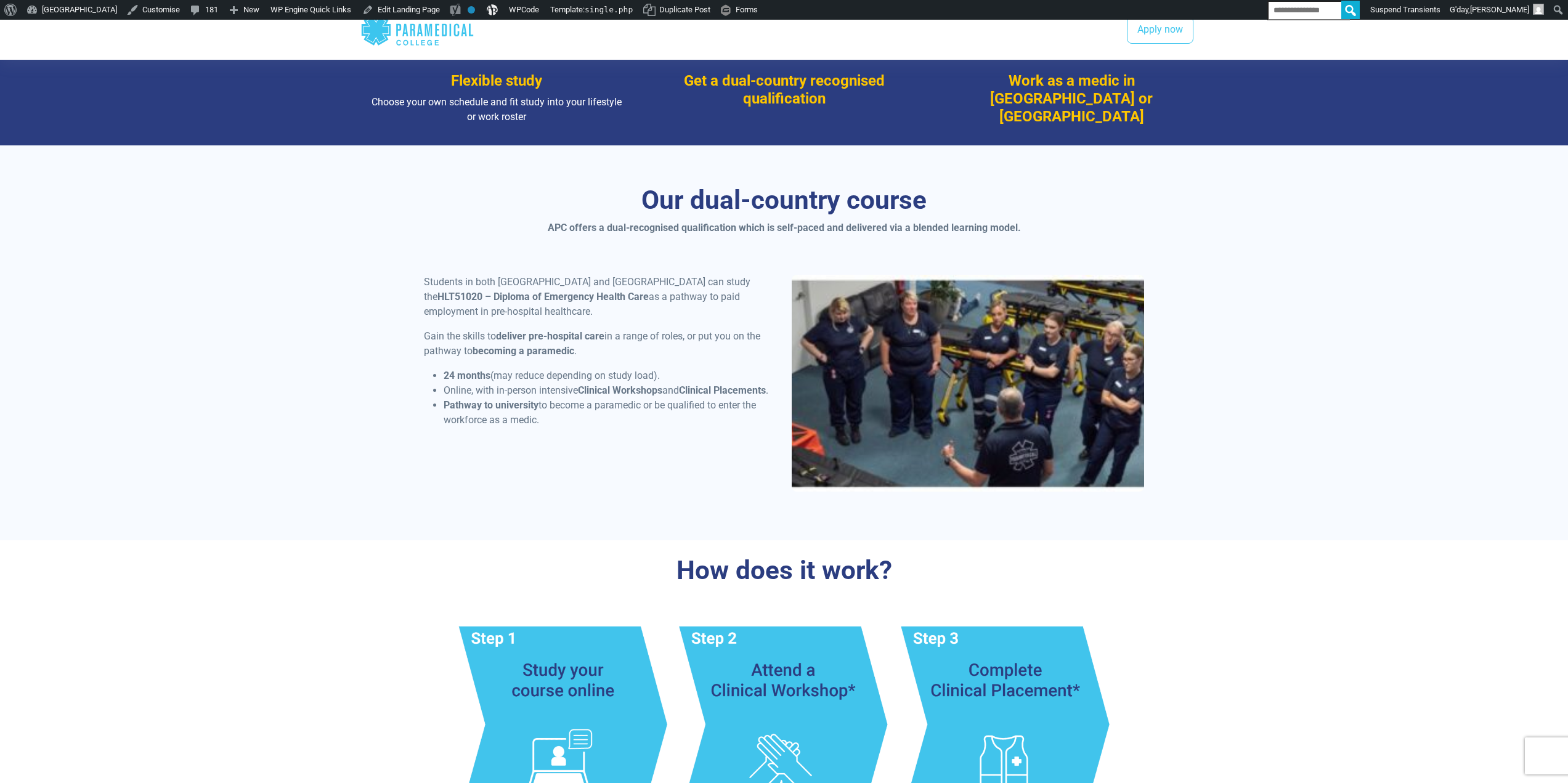
drag, startPoint x: 866, startPoint y: 263, endPoint x: 864, endPoint y: 258, distance: 5.4
click at [778, 275] on div at bounding box center [969, 383] width 353 height 217
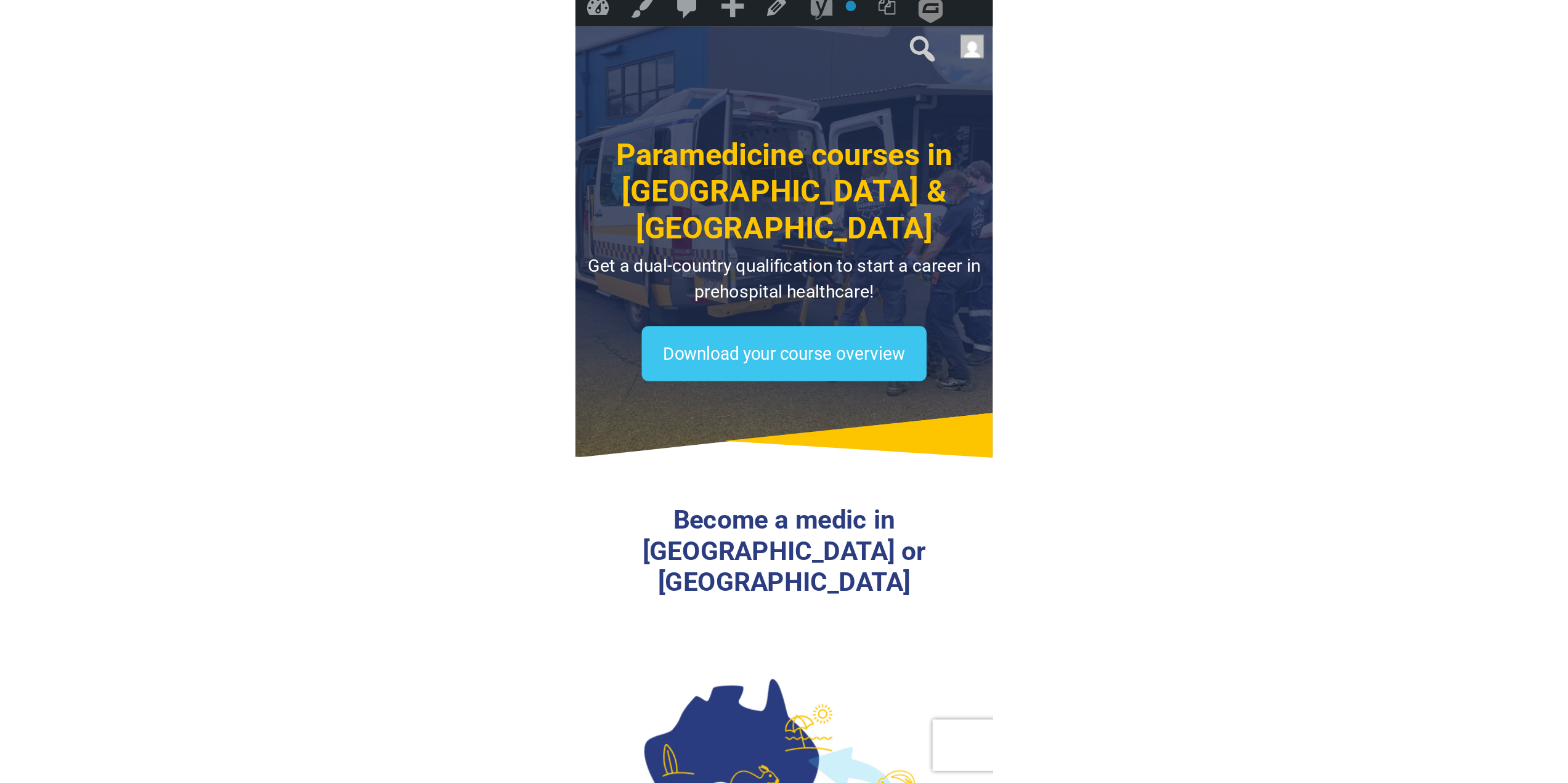
scroll to position [0, 0]
